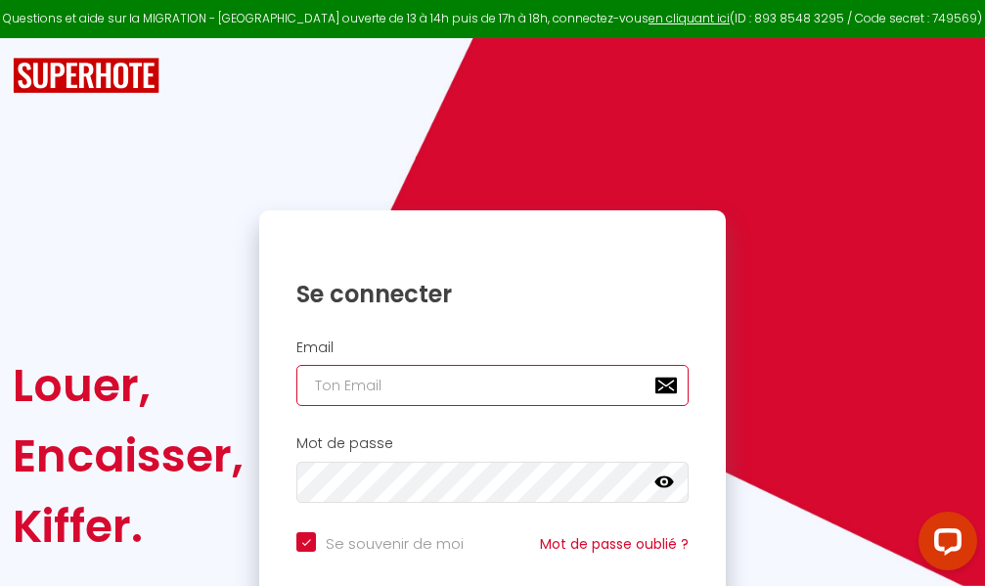
click at [493, 386] on input "email" at bounding box center [492, 385] width 392 height 41
type input "m"
checkbox input "true"
type input "ma"
checkbox input "true"
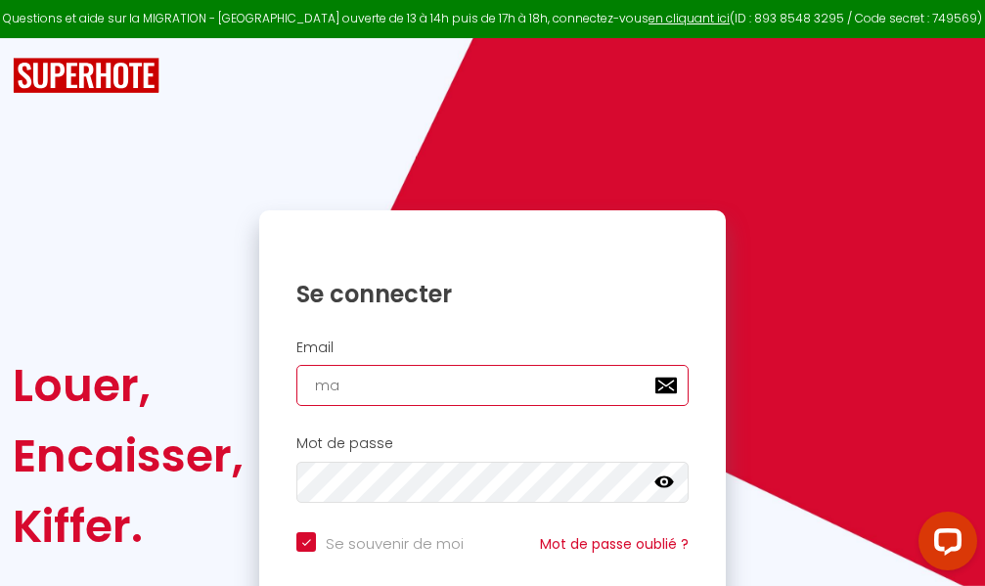
type input "mar"
checkbox input "true"
type input "marc"
checkbox input "true"
type input "marcd"
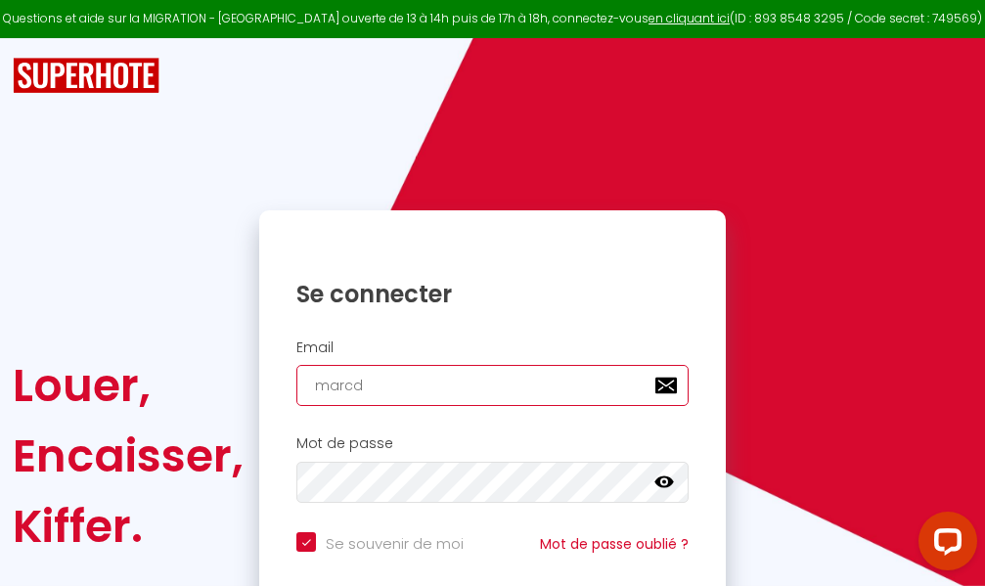
checkbox input "true"
type input "marcdp"
checkbox input "true"
type input "marcdpo"
checkbox input "true"
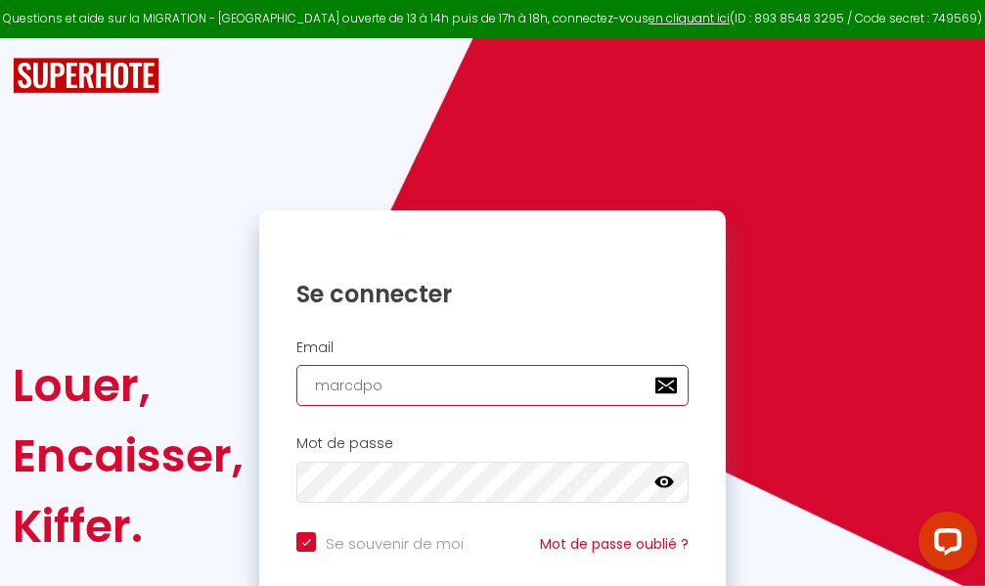
type input "marcdpoz"
checkbox input "true"
type input "marcdpoz."
checkbox input "true"
type input "marcdpoz.l"
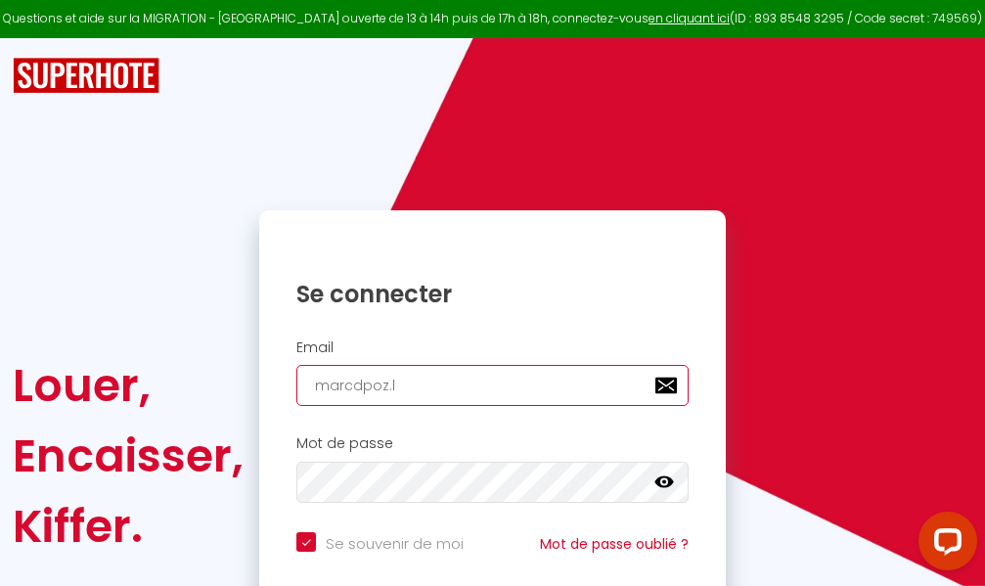
checkbox input "true"
type input "marcdpoz.lo"
checkbox input "true"
type input "marcdpoz.loc"
checkbox input "true"
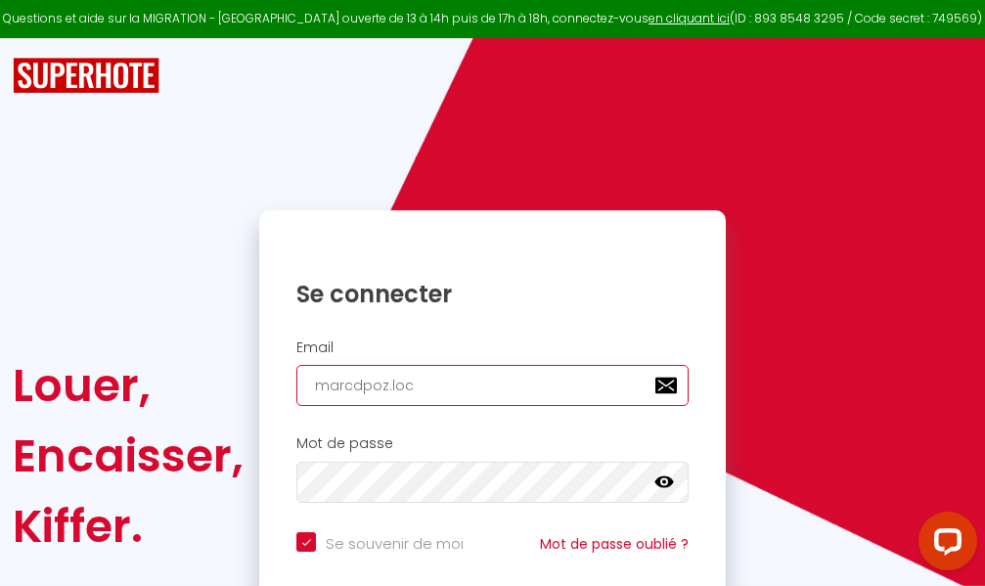
type input "marcdpoz.loca"
checkbox input "true"
type input "marcdpoz.locat"
checkbox input "true"
type input "marcdpoz.locati"
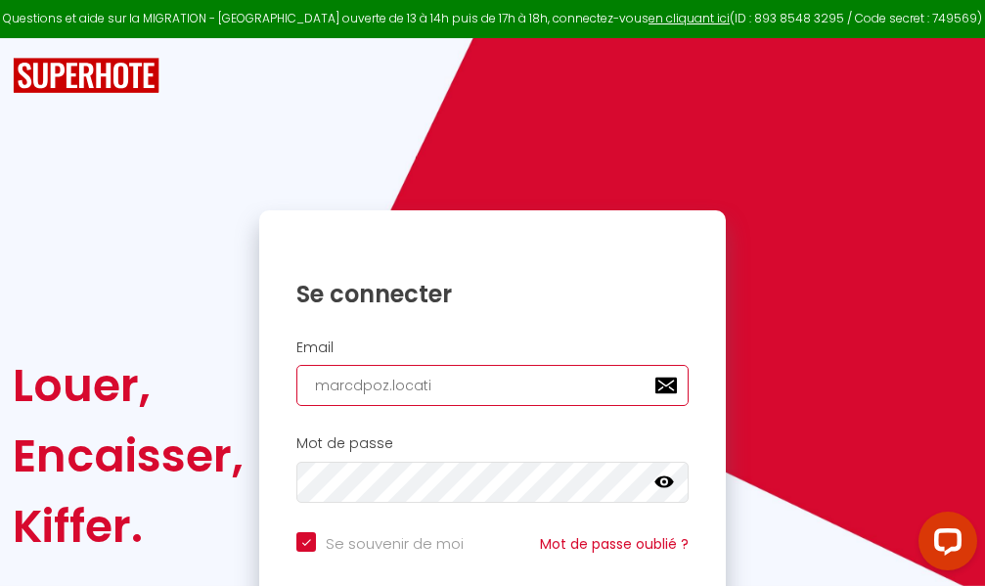
checkbox input "true"
type input "marcdpoz.locatio"
checkbox input "true"
type input "marcdpoz.location"
checkbox input "true"
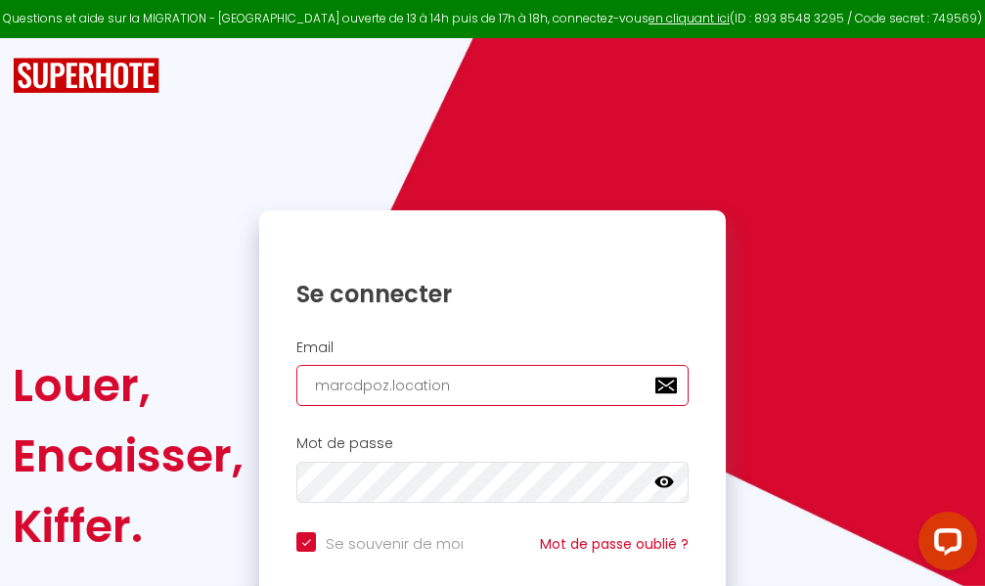
type input "marcdpoz.location@"
checkbox input "true"
type input "marcdpoz.location@g"
checkbox input "true"
type input "marcdpoz.location@gm"
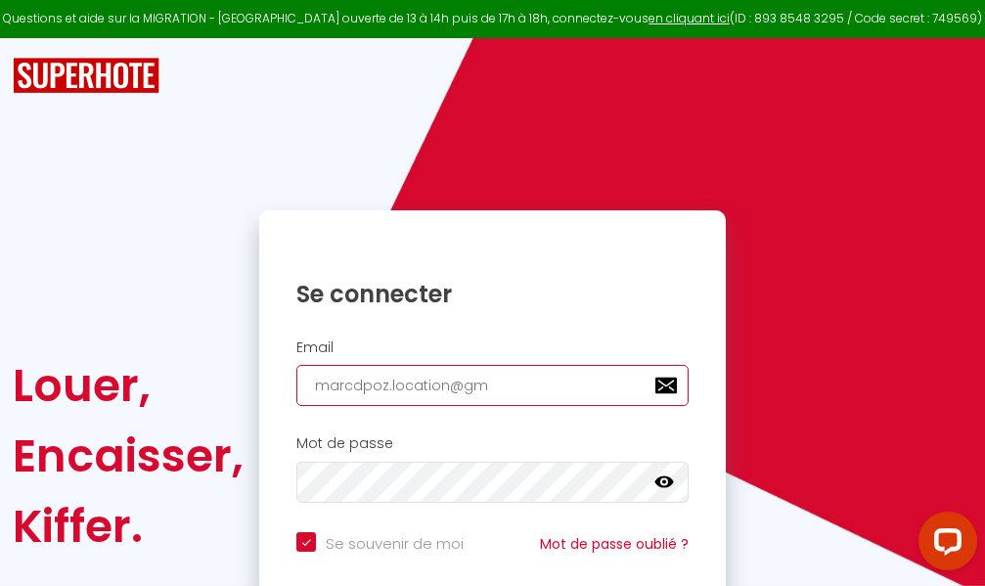
checkbox input "true"
type input "marcdpoz.location@gma"
checkbox input "true"
type input "marcdpoz.location@gmai"
checkbox input "true"
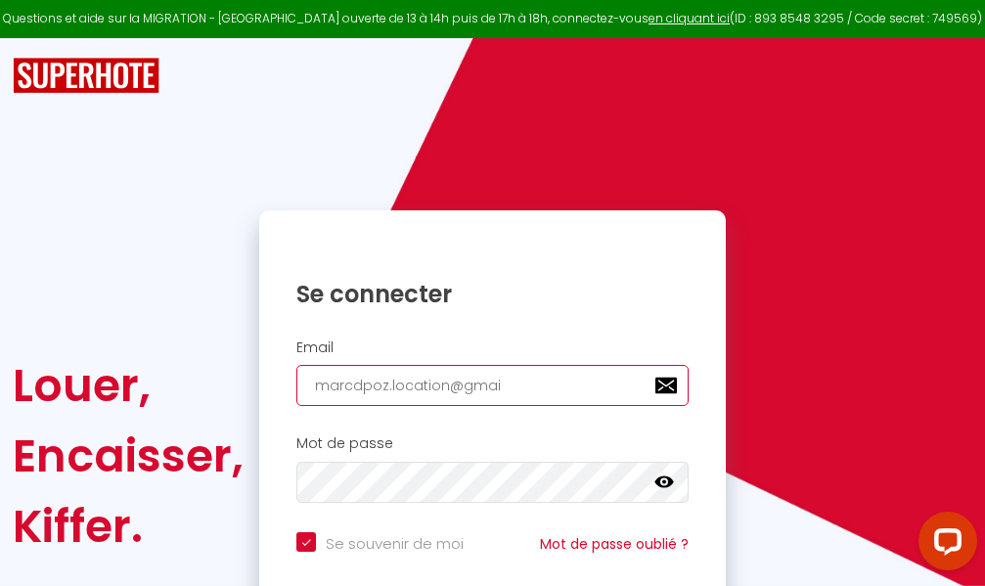
type input "[EMAIL_ADDRESS]"
checkbox input "true"
type input "[EMAIL_ADDRESS]."
checkbox input "true"
type input "marcdpoz.location@gmail.c"
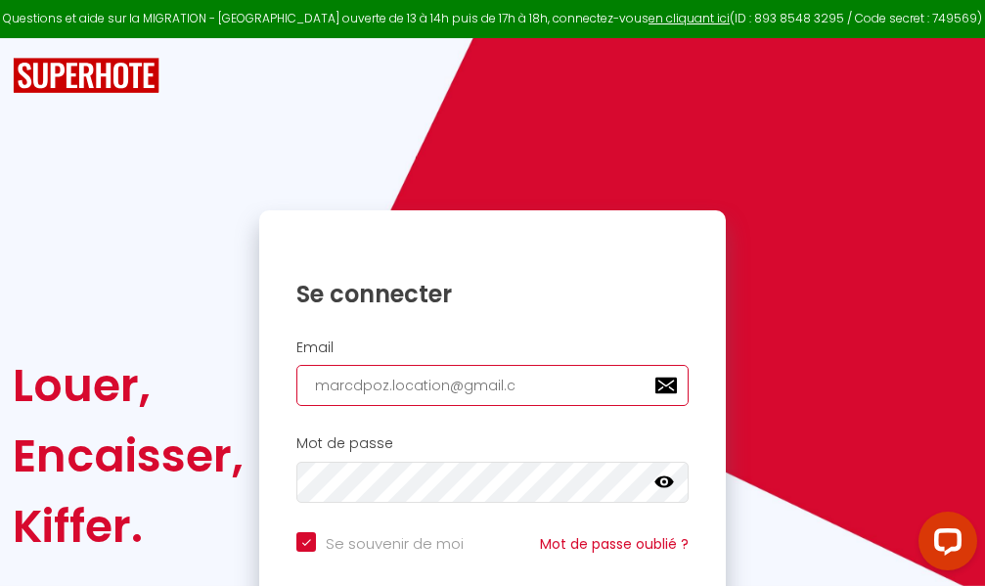
checkbox input "true"
type input "[EMAIL_ADDRESS][DOMAIN_NAME]"
checkbox input "true"
type input "[EMAIL_ADDRESS][DOMAIN_NAME]"
checkbox input "true"
